Goal: Task Accomplishment & Management: Manage account settings

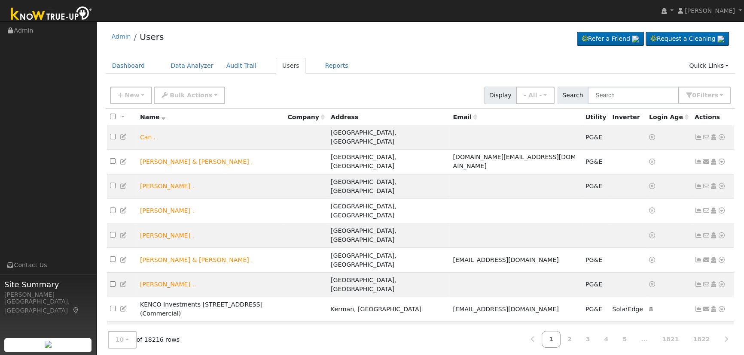
click at [647, 96] on input "text" at bounding box center [632, 96] width 91 height 18
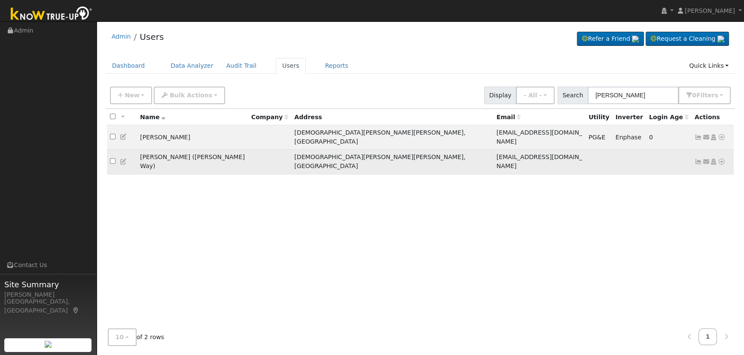
type input "[PERSON_NAME]"
click at [118, 150] on td at bounding box center [122, 162] width 30 height 24
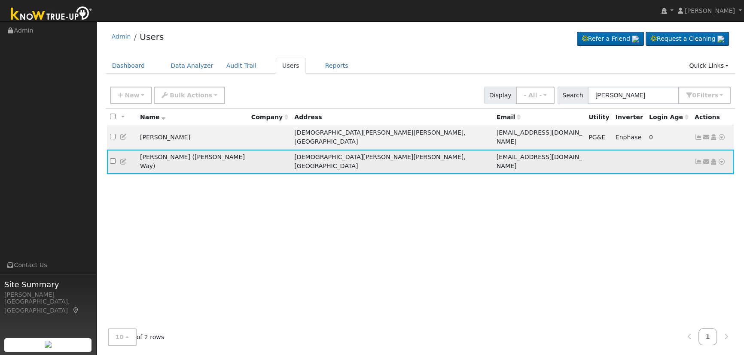
click at [120, 159] on icon at bounding box center [124, 162] width 8 height 6
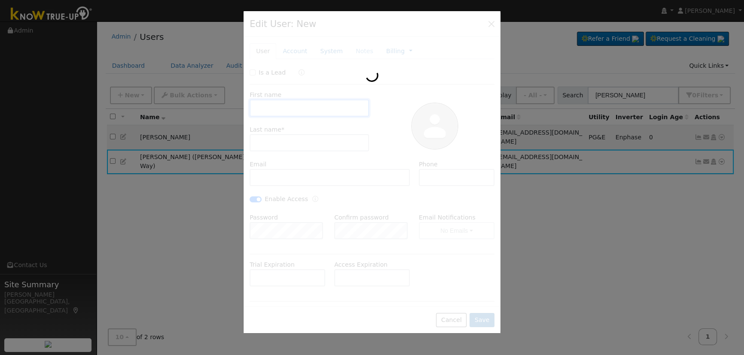
type input "[PERSON_NAME]"
type input "[PERSON_NAME] ([PERSON_NAME] Way)"
type input "[EMAIL_ADDRESS][DOMAIN_NAME]"
type input "831.637.8260"
checkbox input "true"
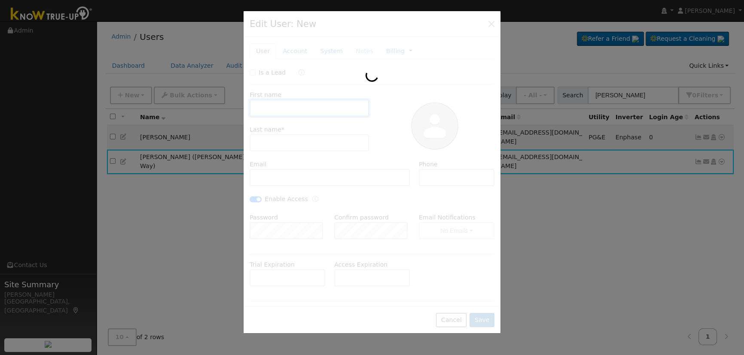
type input "Default Account"
type input "1159 Azriel Way"
type input "[DEMOGRAPHIC_DATA][PERSON_NAME][PERSON_NAME]"
type input "CA"
type input "95045"
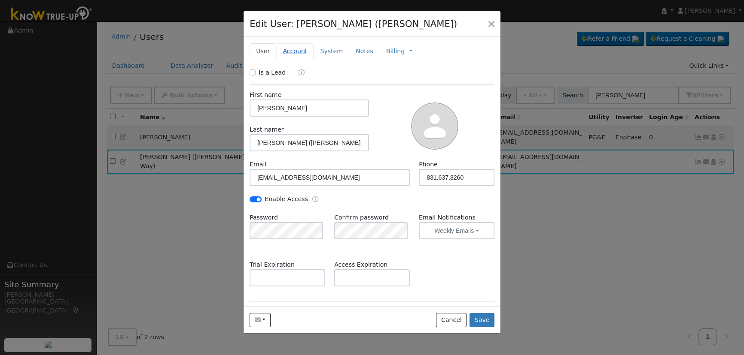
click at [293, 46] on link "Account" at bounding box center [294, 51] width 37 height 16
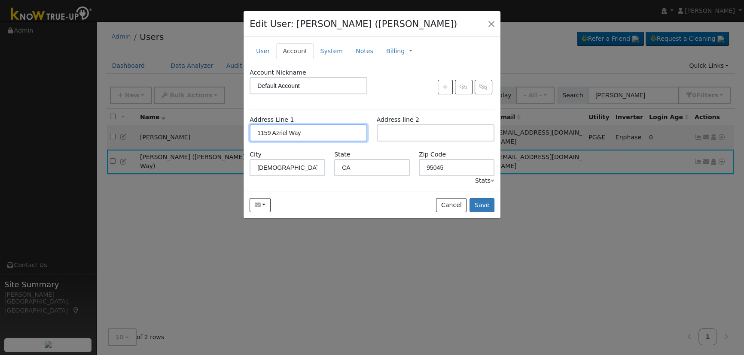
click at [318, 131] on input "1159 Azriel Way" at bounding box center [308, 132] width 118 height 17
click at [310, 159] on input "[DEMOGRAPHIC_DATA][PERSON_NAME][PERSON_NAME]" at bounding box center [287, 167] width 76 height 17
drag, startPoint x: 313, startPoint y: 171, endPoint x: 213, endPoint y: 168, distance: 99.2
click at [212, 167] on div "Edit User: [PERSON_NAME] ([PERSON_NAME]) Default Account Default Account [STREE…" at bounding box center [372, 177] width 744 height 355
click at [489, 24] on button "button" at bounding box center [491, 24] width 12 height 12
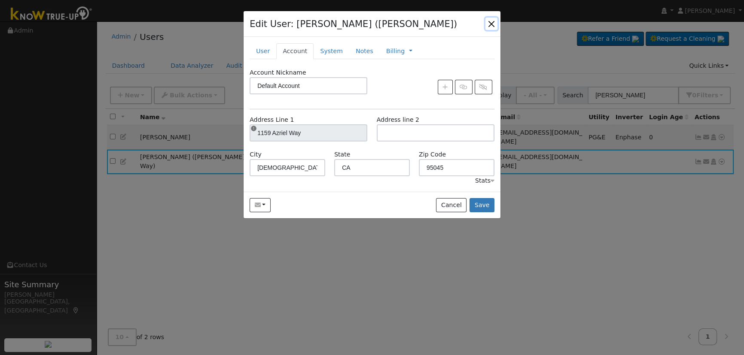
checkbox input "false"
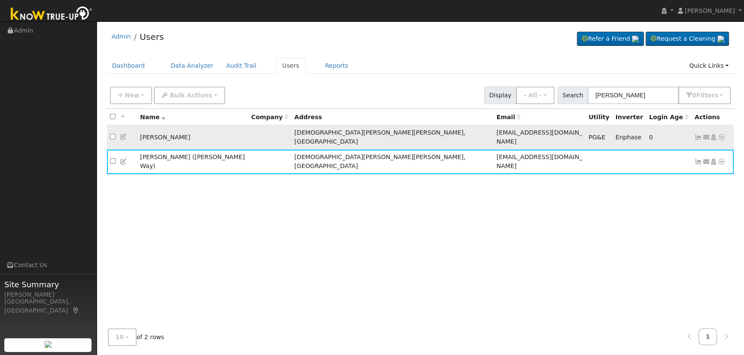
click at [124, 134] on icon at bounding box center [124, 137] width 8 height 6
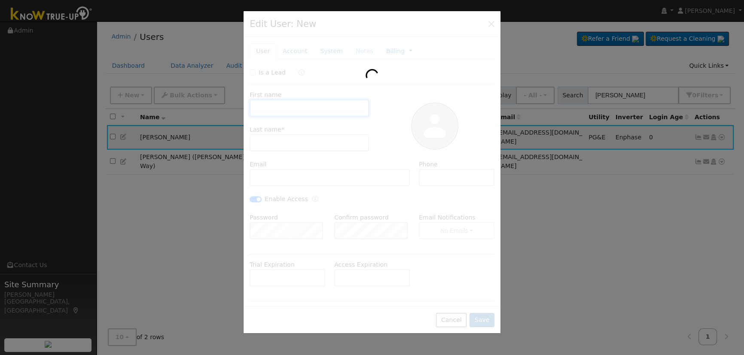
type input "[PERSON_NAME]"
type input "[EMAIL_ADDRESS][DOMAIN_NAME]"
type input "831.637.8260"
checkbox input "true"
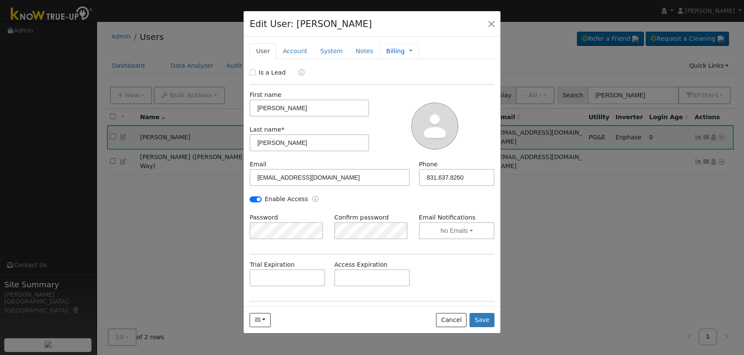
click at [379, 49] on div "Billing Management Billing Timeline" at bounding box center [398, 51] width 39 height 16
click at [387, 51] on link "Billing" at bounding box center [395, 51] width 18 height 9
checkbox input "false"
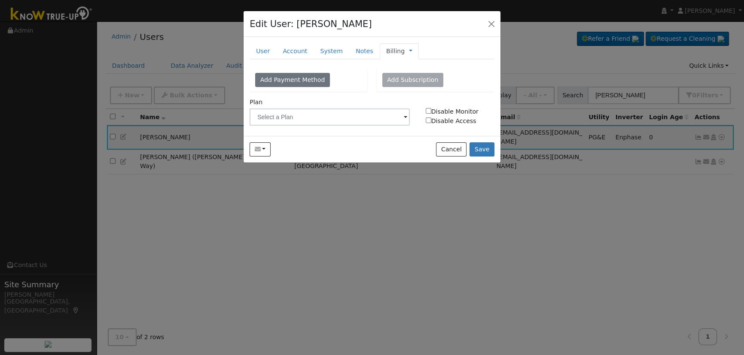
click at [429, 110] on input "Disable Monitor" at bounding box center [428, 111] width 6 height 6
checkbox input "true"
click at [426, 122] on input "Disable Access" at bounding box center [428, 121] width 6 height 6
checkbox input "true"
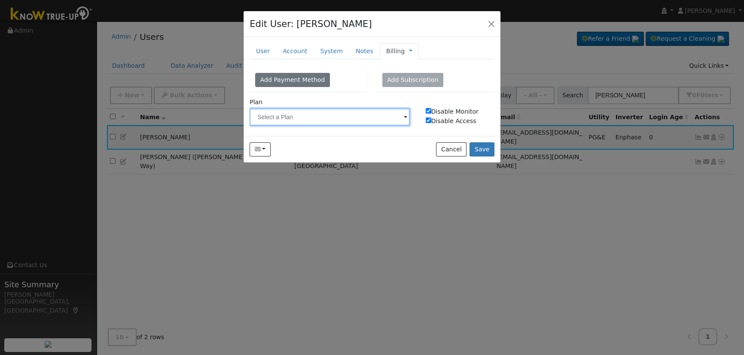
click at [382, 117] on input "text" at bounding box center [329, 117] width 160 height 17
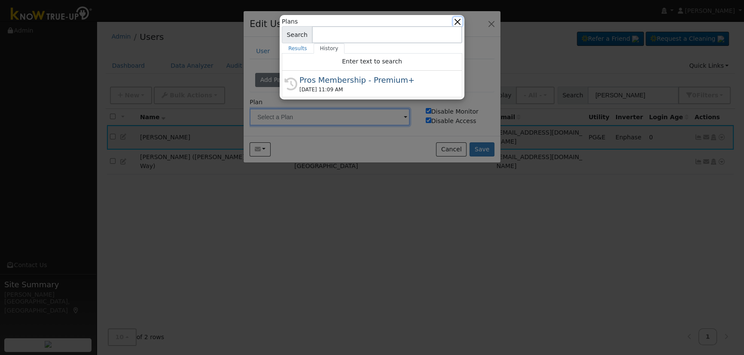
click at [458, 23] on button "button" at bounding box center [457, 21] width 9 height 9
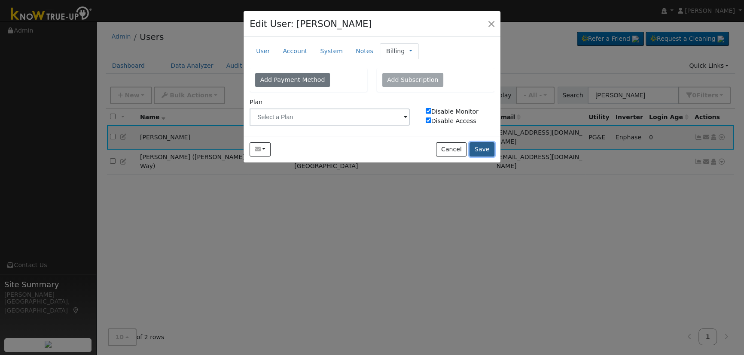
click at [477, 149] on button "Save" at bounding box center [481, 150] width 25 height 15
